Goal: Information Seeking & Learning: Learn about a topic

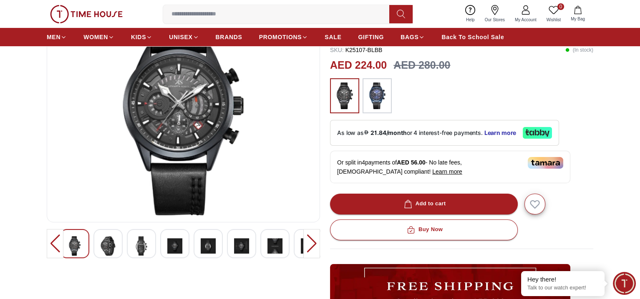
scroll to position [42, 0]
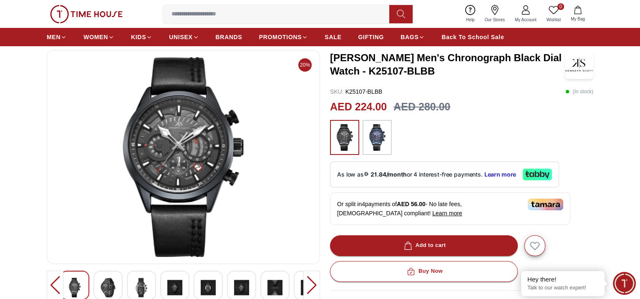
click at [380, 130] on img at bounding box center [377, 137] width 21 height 27
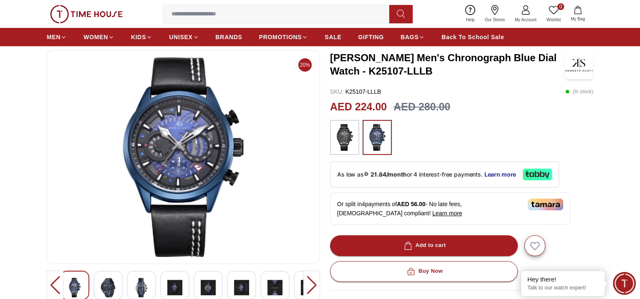
click at [349, 128] on img at bounding box center [344, 137] width 21 height 27
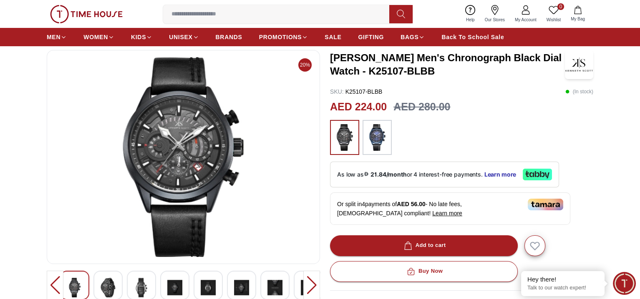
scroll to position [209, 0]
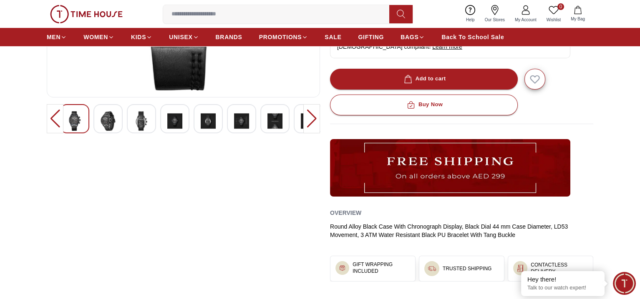
click at [106, 123] on img at bounding box center [108, 121] width 15 height 20
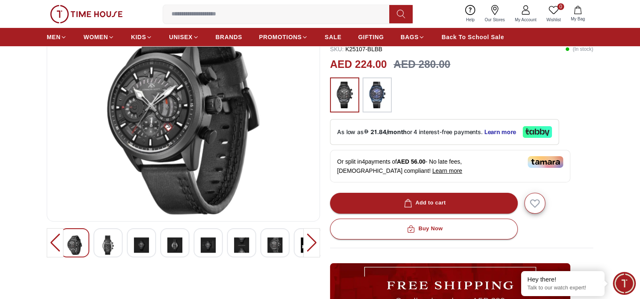
scroll to position [83, 0]
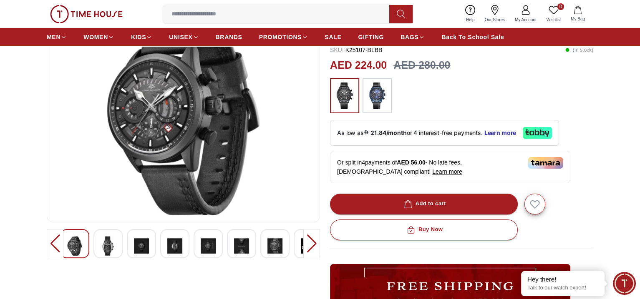
click at [309, 242] on div at bounding box center [311, 243] width 17 height 29
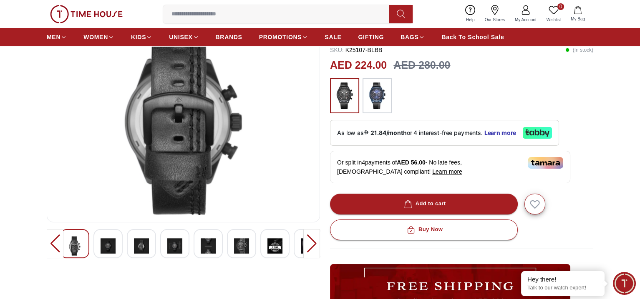
click at [309, 242] on div at bounding box center [311, 243] width 17 height 29
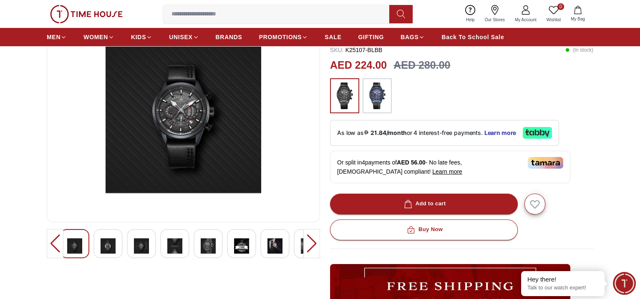
click at [309, 242] on div at bounding box center [311, 243] width 17 height 29
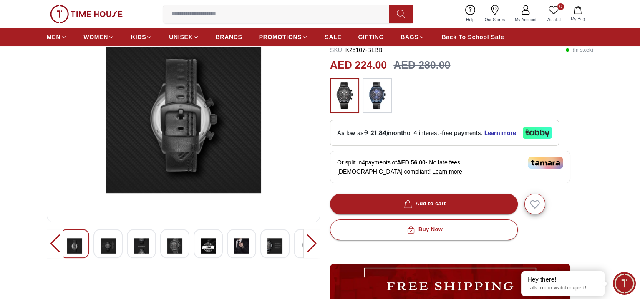
click at [309, 242] on div at bounding box center [311, 243] width 17 height 29
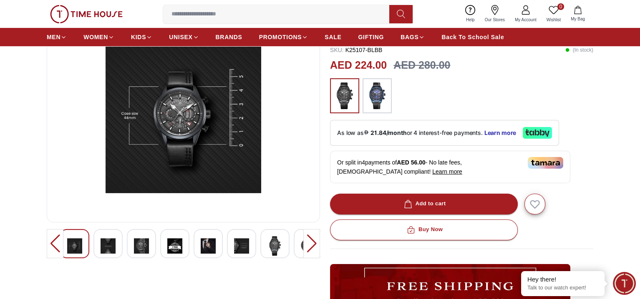
click at [310, 242] on div at bounding box center [311, 243] width 17 height 29
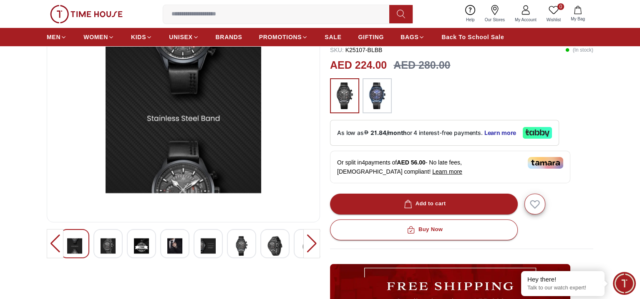
click at [48, 245] on div at bounding box center [55, 243] width 17 height 29
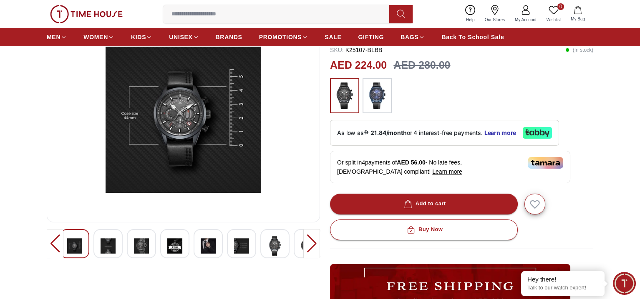
click at [309, 246] on div at bounding box center [311, 243] width 17 height 29
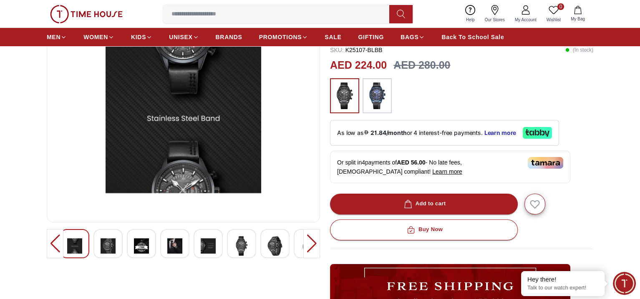
click at [309, 246] on div at bounding box center [311, 243] width 17 height 29
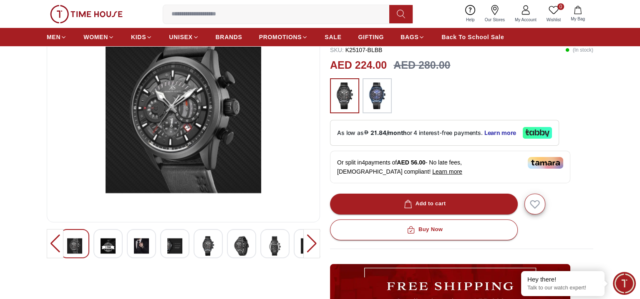
click at [309, 246] on div at bounding box center [311, 243] width 17 height 29
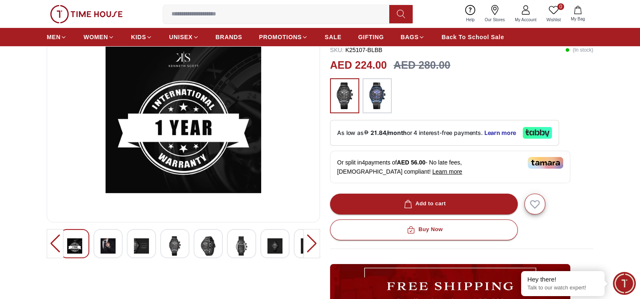
click at [309, 246] on div at bounding box center [311, 243] width 17 height 29
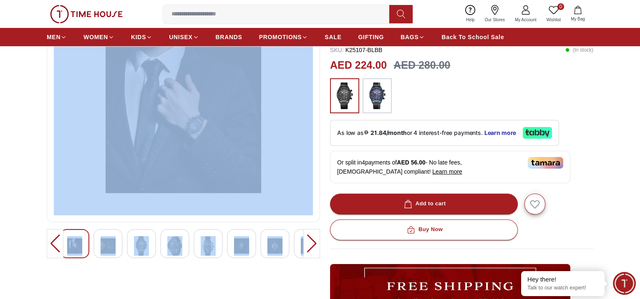
click at [309, 246] on div at bounding box center [311, 243] width 17 height 29
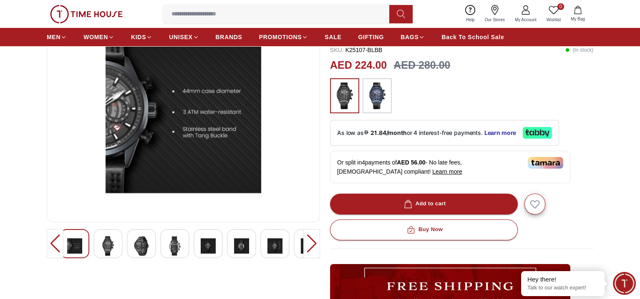
click at [309, 246] on div at bounding box center [311, 243] width 17 height 29
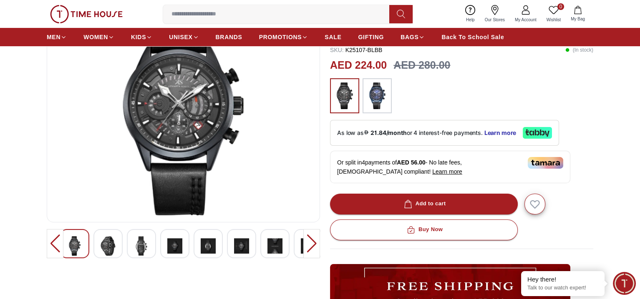
click at [48, 240] on div at bounding box center [55, 243] width 17 height 29
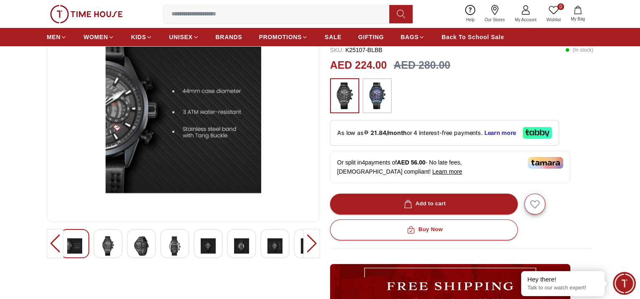
click at [55, 240] on div at bounding box center [55, 243] width 17 height 29
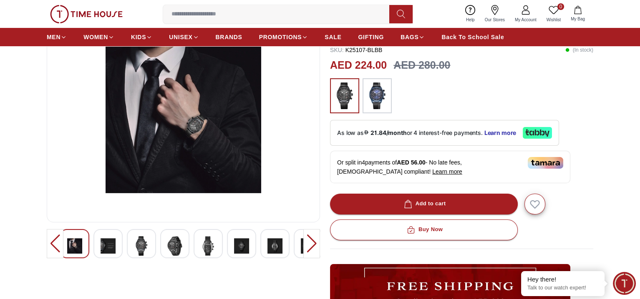
click at [195, 120] on img at bounding box center [183, 115] width 259 height 200
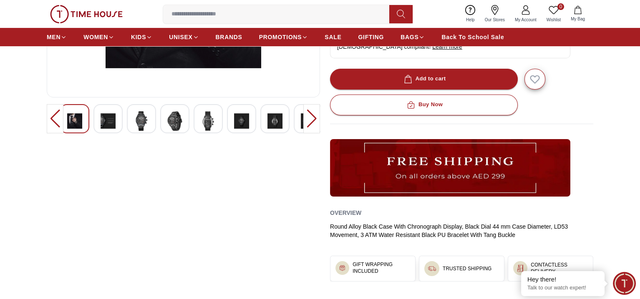
scroll to position [0, 0]
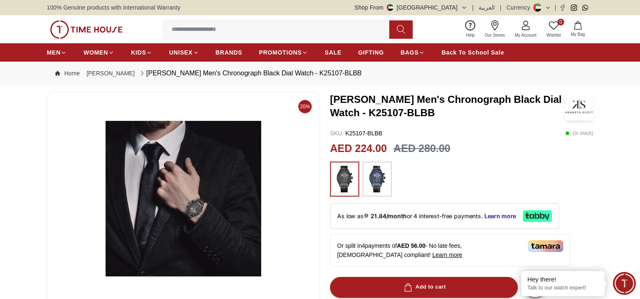
click at [213, 37] on input at bounding box center [279, 29] width 233 height 17
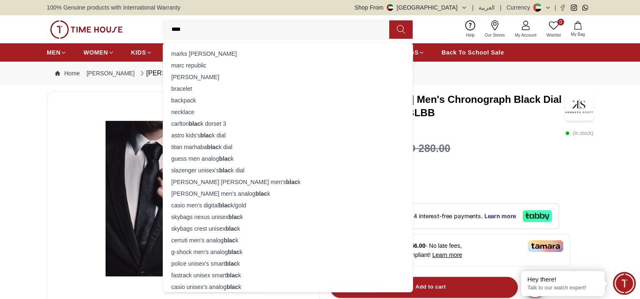
type input "*****"
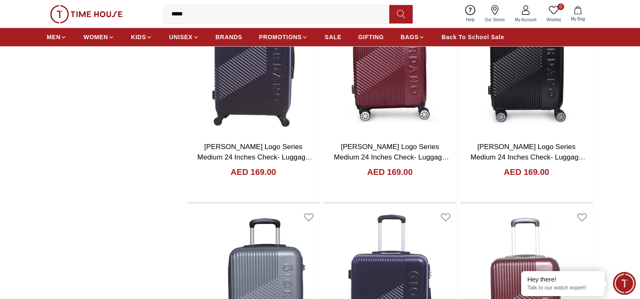
scroll to position [834, 0]
